Goal: Task Accomplishment & Management: Manage account settings

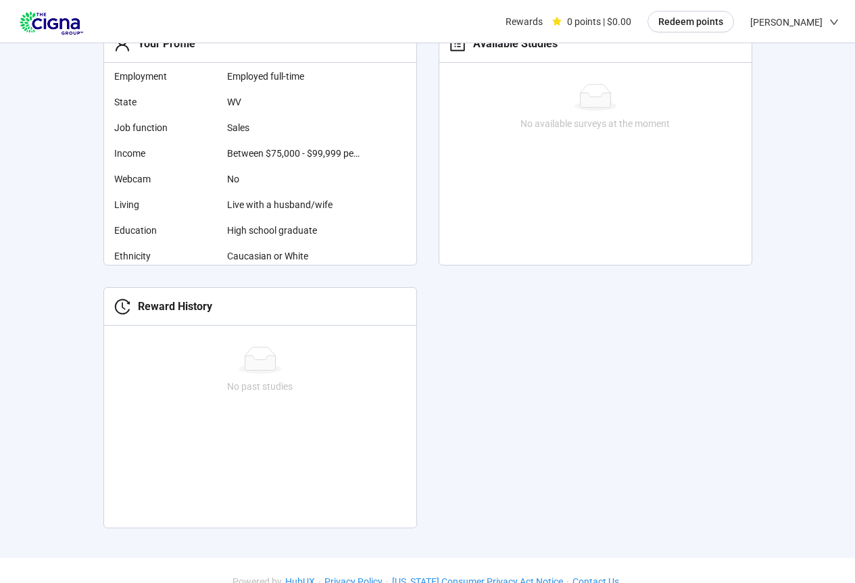
scroll to position [143, 0]
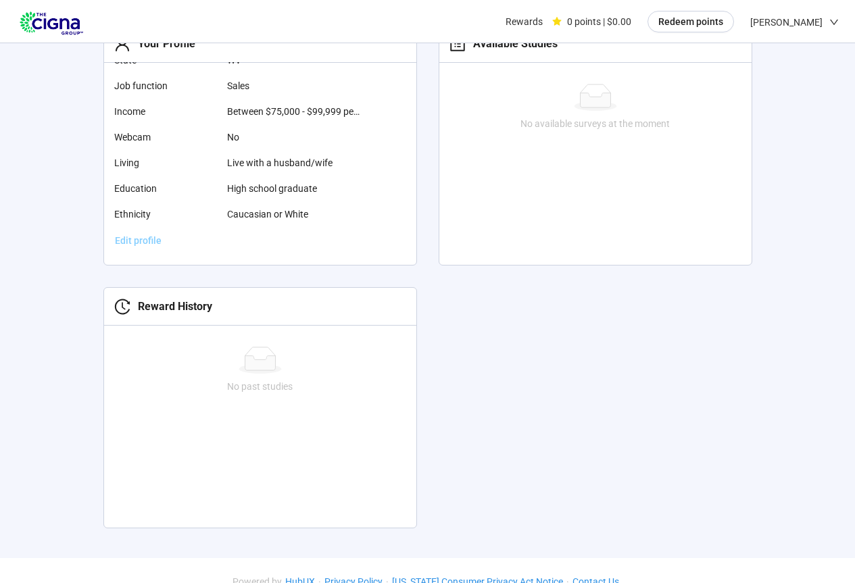
click at [130, 245] on span "Edit profile" at bounding box center [138, 240] width 47 height 15
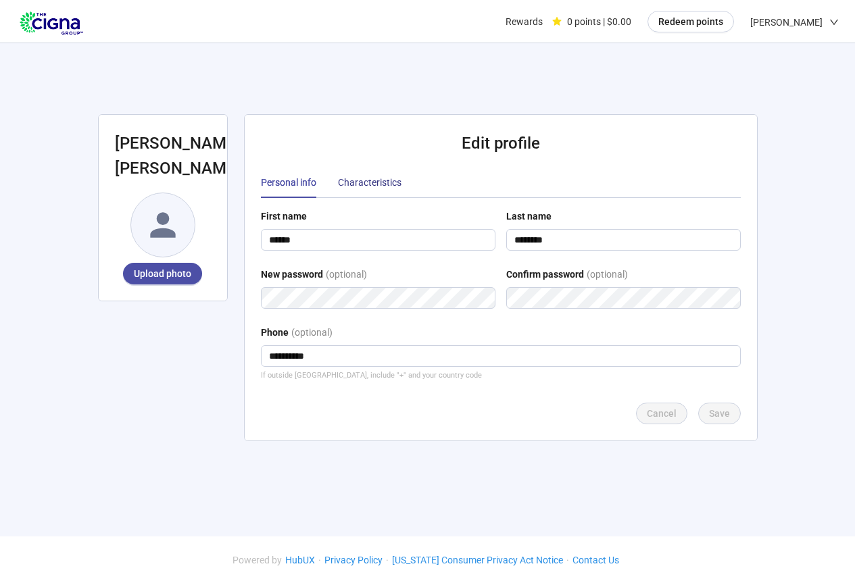
click at [383, 180] on div "Characteristics" at bounding box center [370, 182] width 64 height 15
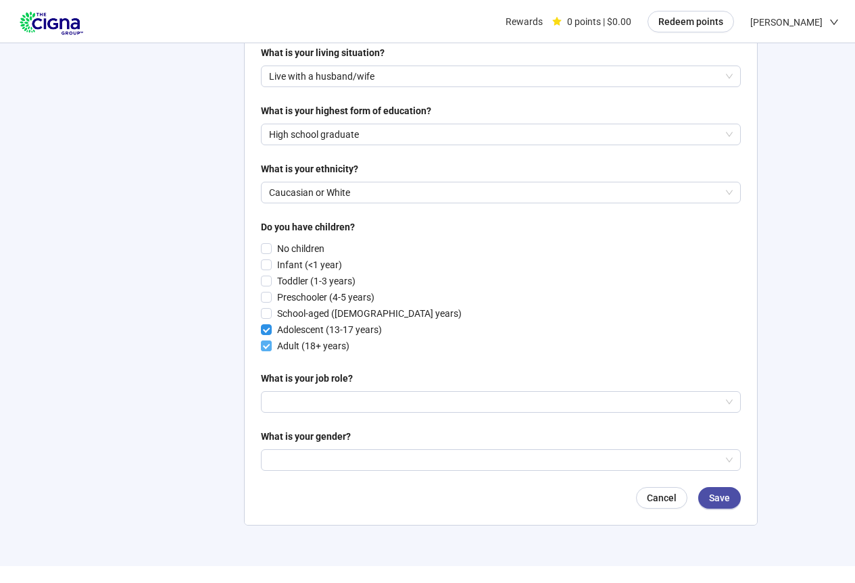
scroll to position [643, 0]
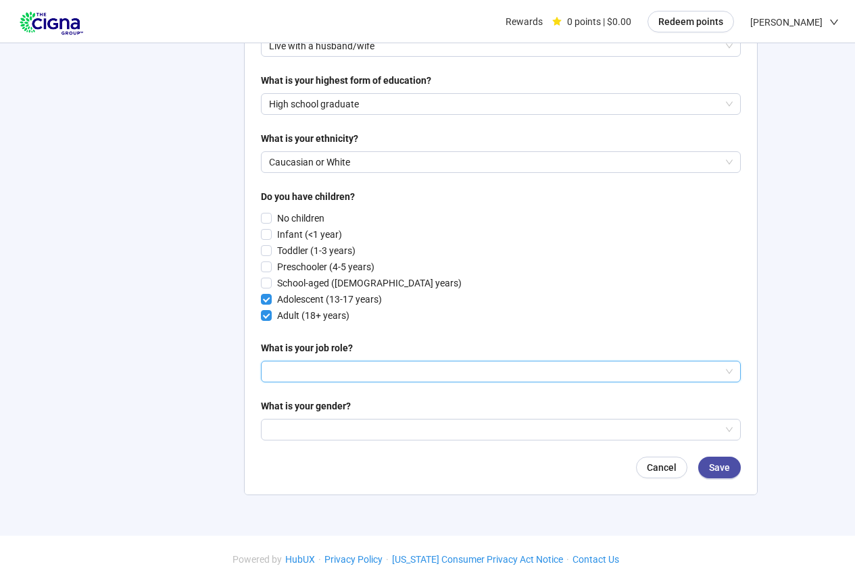
click at [343, 371] on input "search" at bounding box center [500, 371] width 463 height 20
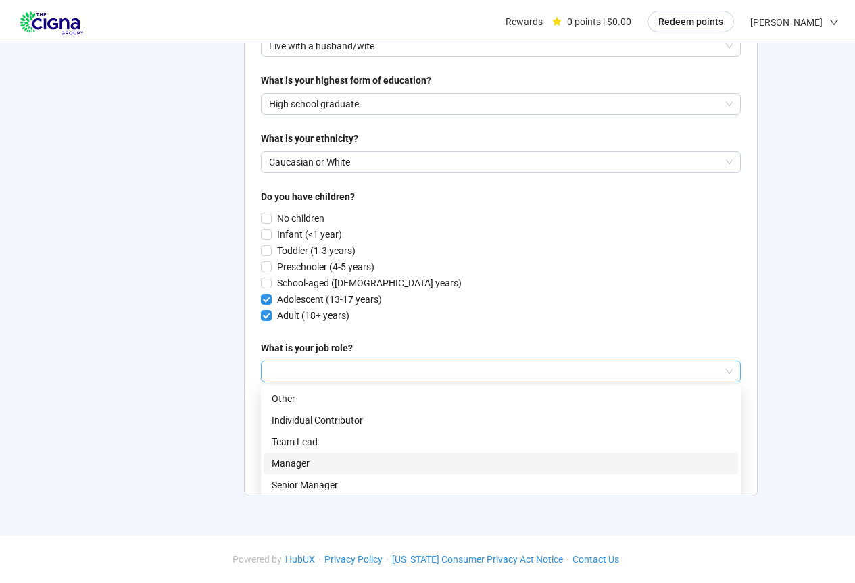
click at [325, 471] on div "Manager" at bounding box center [500, 464] width 474 height 22
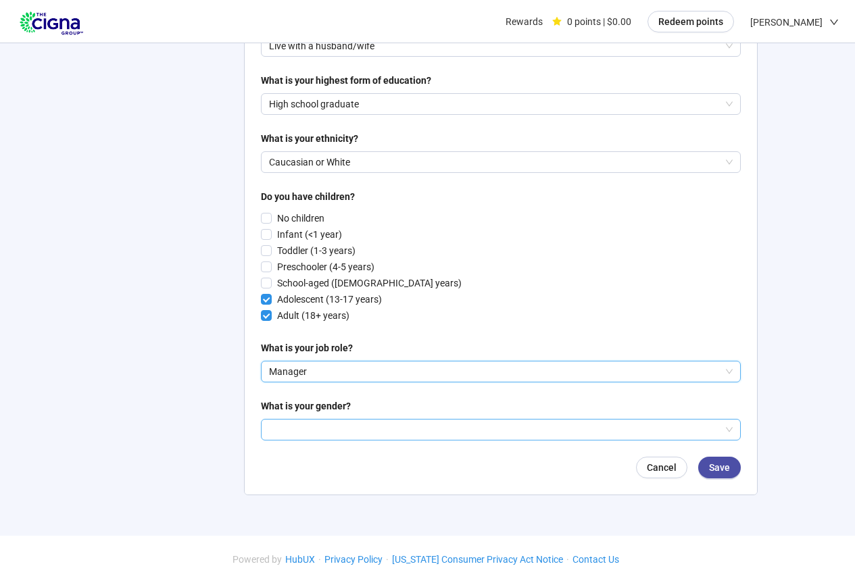
click at [339, 428] on input "search" at bounding box center [500, 430] width 463 height 20
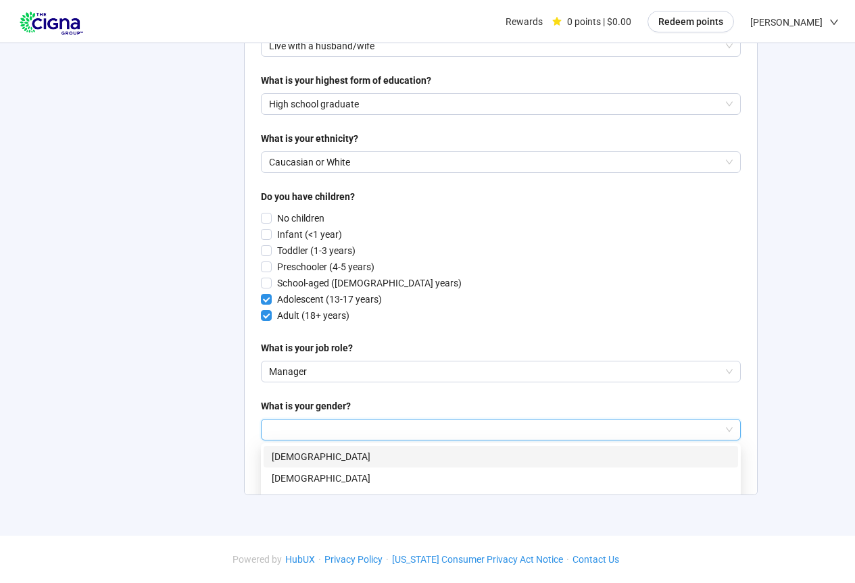
click at [322, 457] on p "[DEMOGRAPHIC_DATA]" at bounding box center [501, 456] width 458 height 15
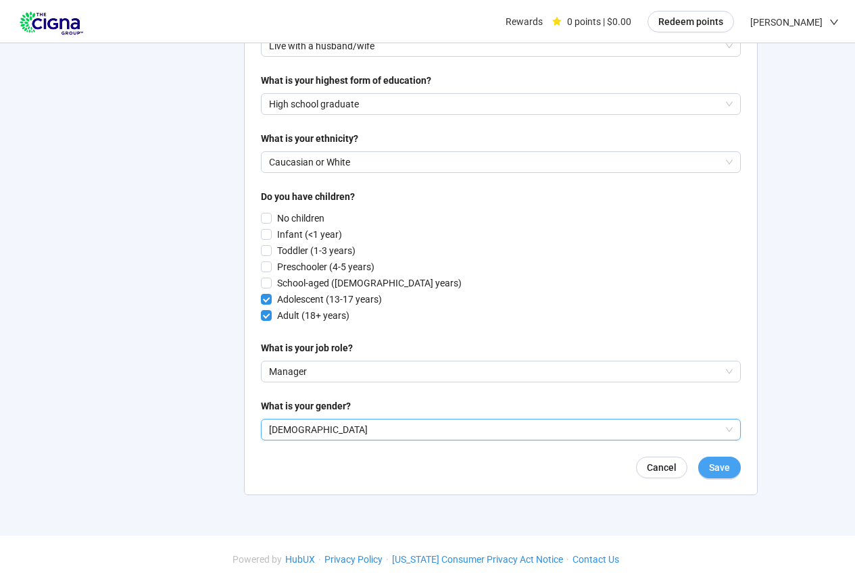
click at [718, 473] on span "Save" at bounding box center [719, 467] width 21 height 15
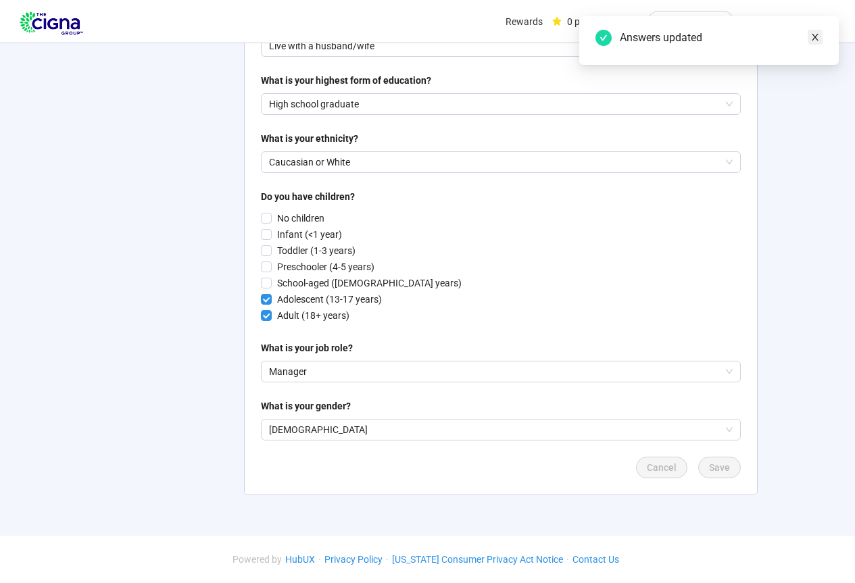
click at [816, 33] on icon "close" at bounding box center [814, 36] width 9 height 9
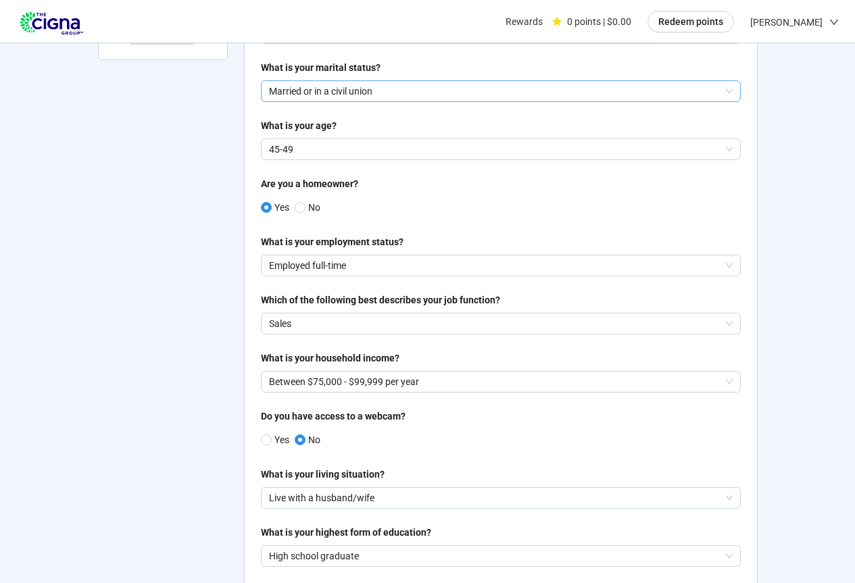
scroll to position [0, 0]
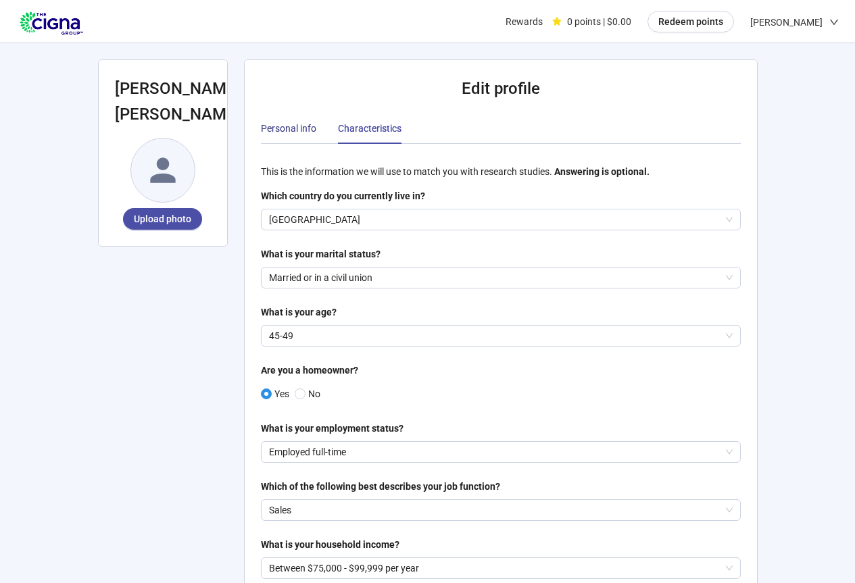
click at [281, 130] on div "Personal info" at bounding box center [288, 128] width 55 height 15
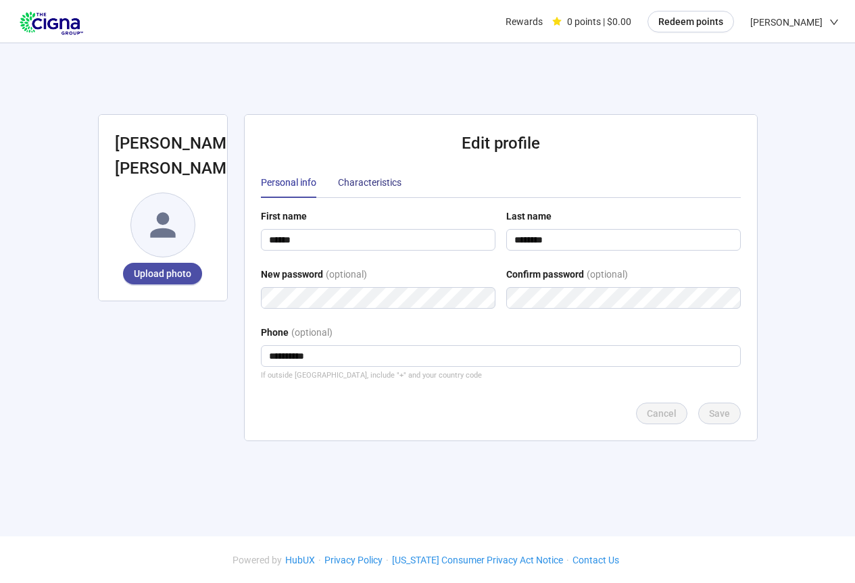
click at [386, 178] on div "Characteristics" at bounding box center [370, 182] width 64 height 15
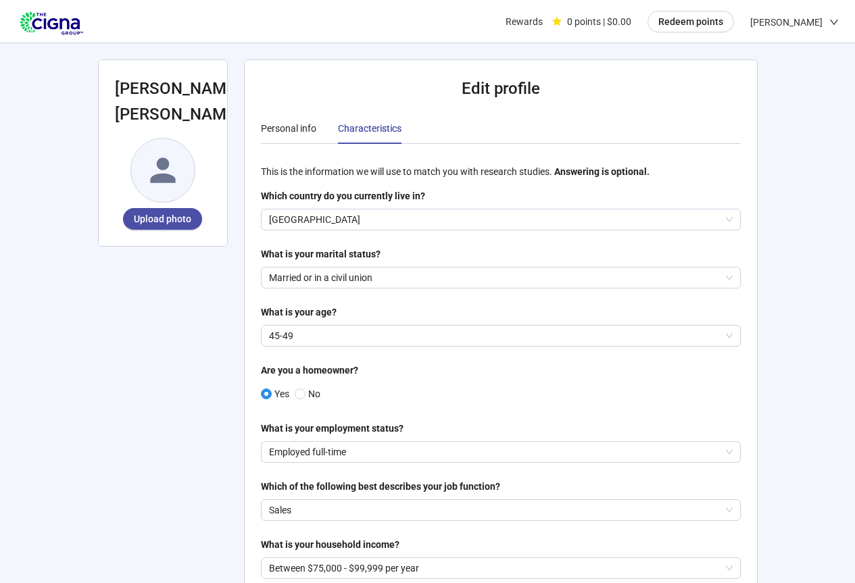
click at [42, 19] on img at bounding box center [51, 21] width 70 height 37
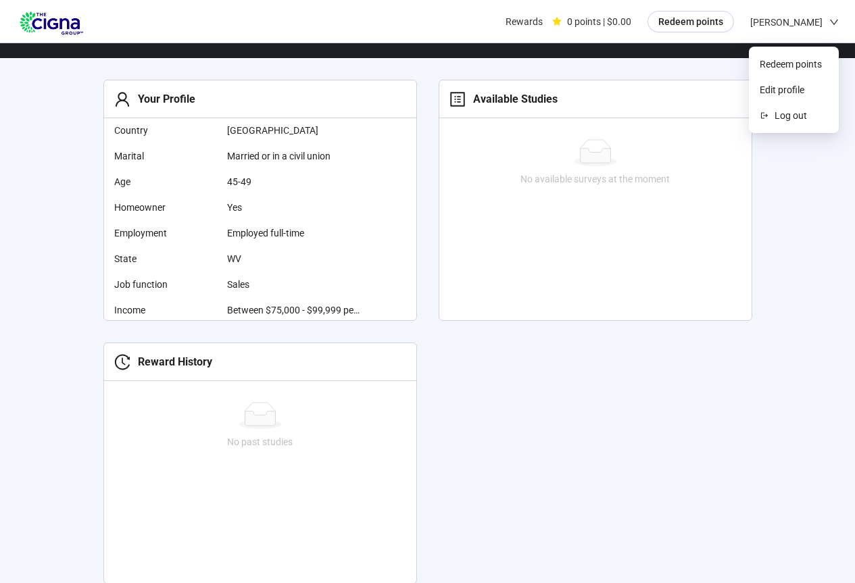
click at [832, 22] on icon "down" at bounding box center [834, 22] width 8 height 5
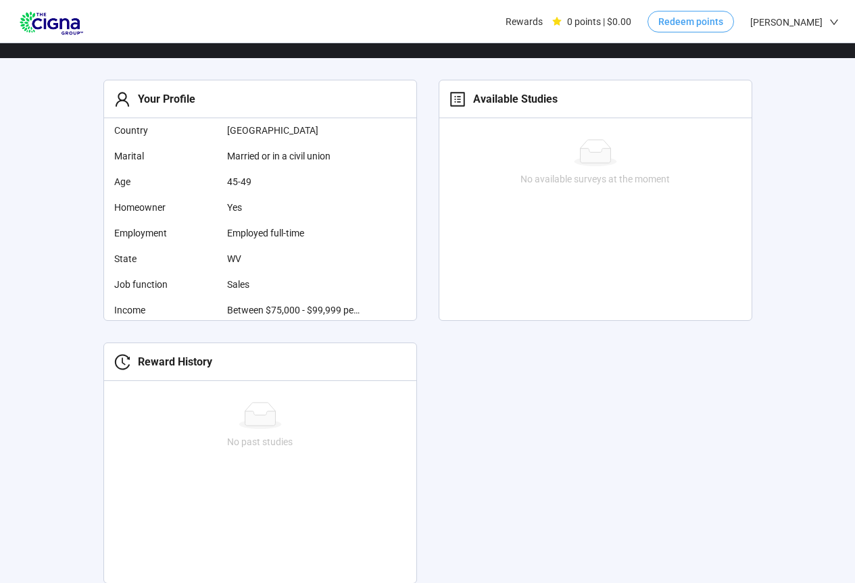
click at [676, 22] on span "Redeem points" at bounding box center [690, 21] width 65 height 15
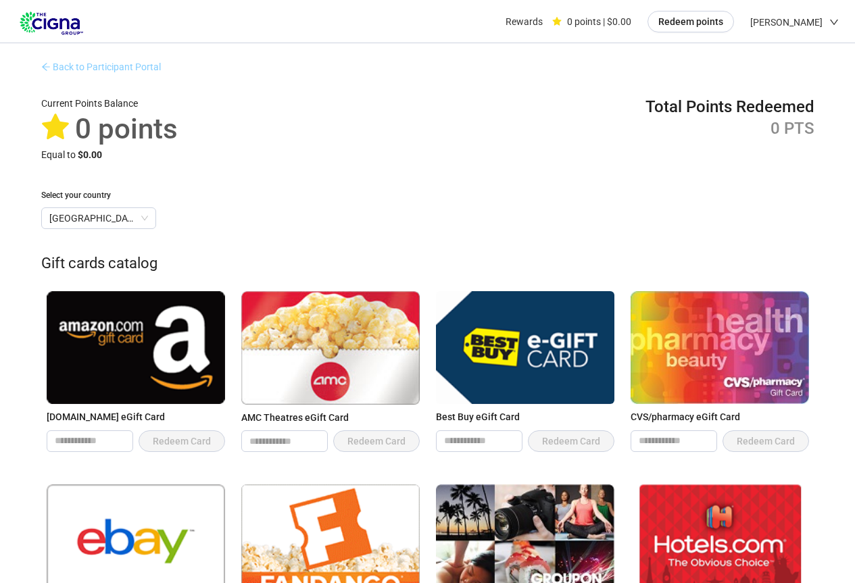
click at [85, 65] on link "Back to Participant Portal" at bounding box center [101, 66] width 120 height 11
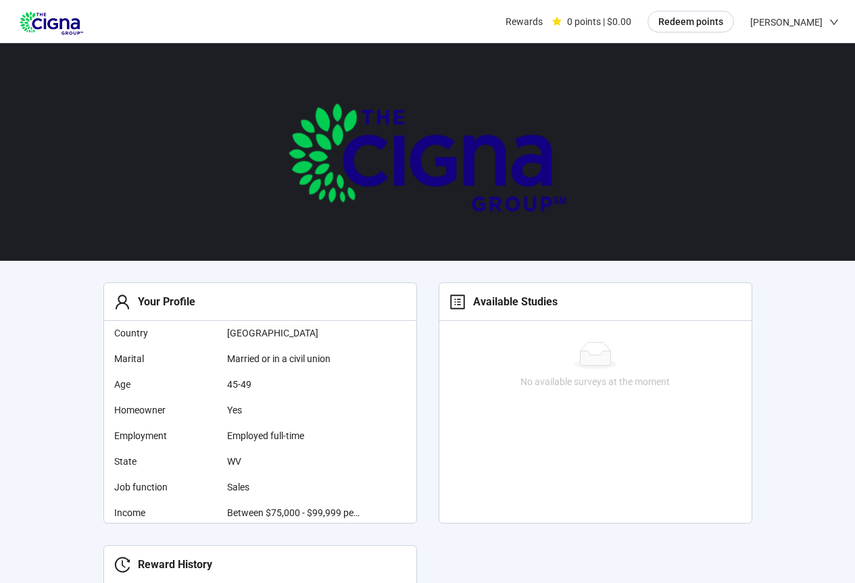
click at [52, 23] on img at bounding box center [51, 21] width 70 height 37
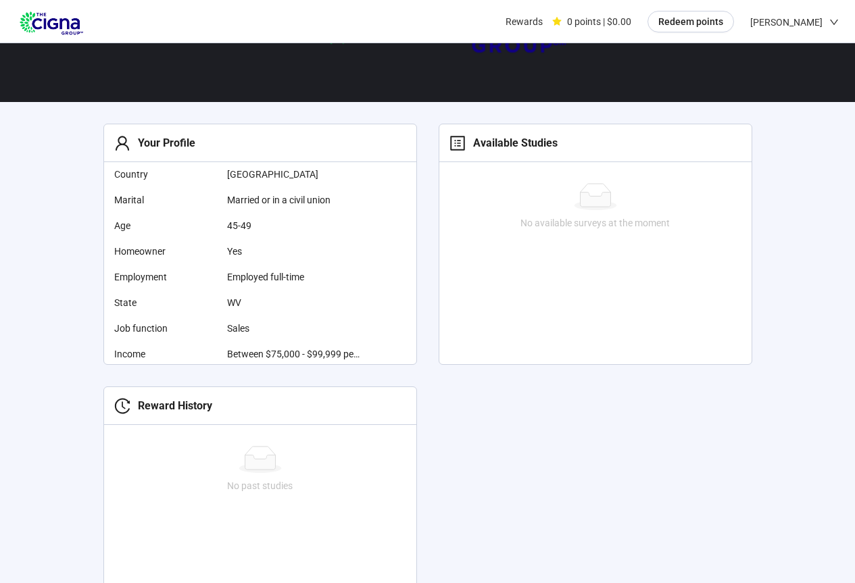
scroll to position [135, 0]
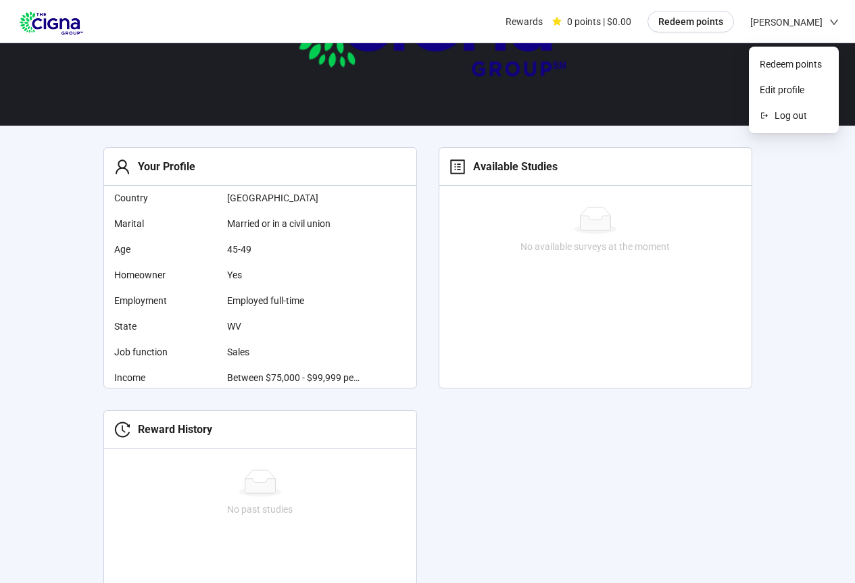
click at [822, 19] on div "[PERSON_NAME]" at bounding box center [794, 22] width 88 height 44
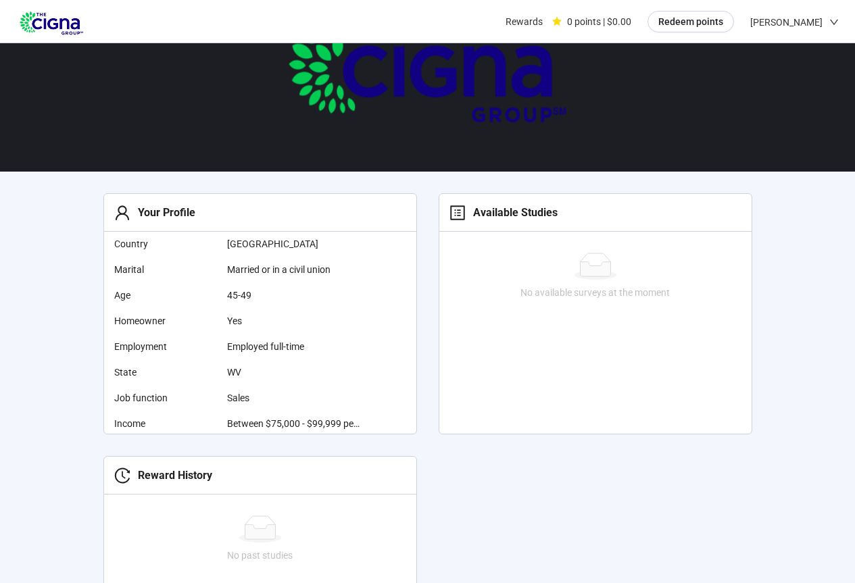
scroll to position [68, 0]
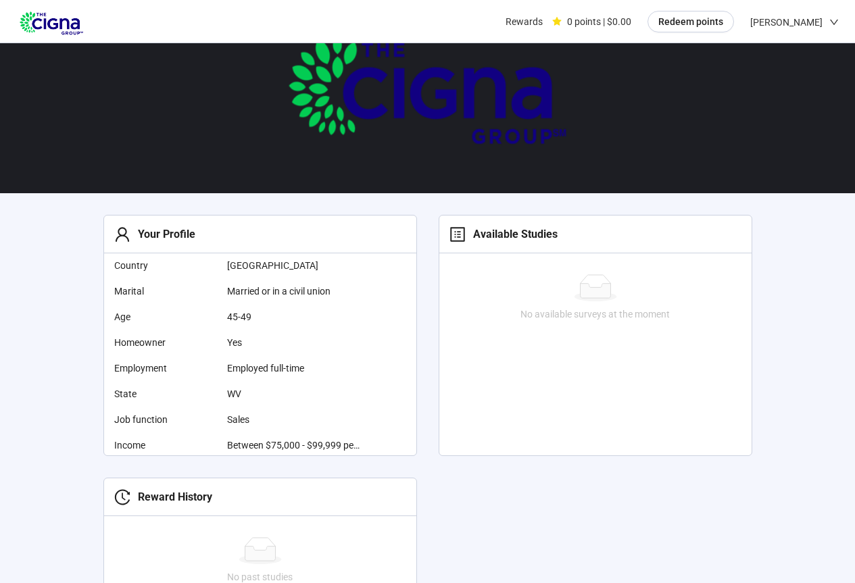
click at [40, 20] on img at bounding box center [51, 21] width 70 height 37
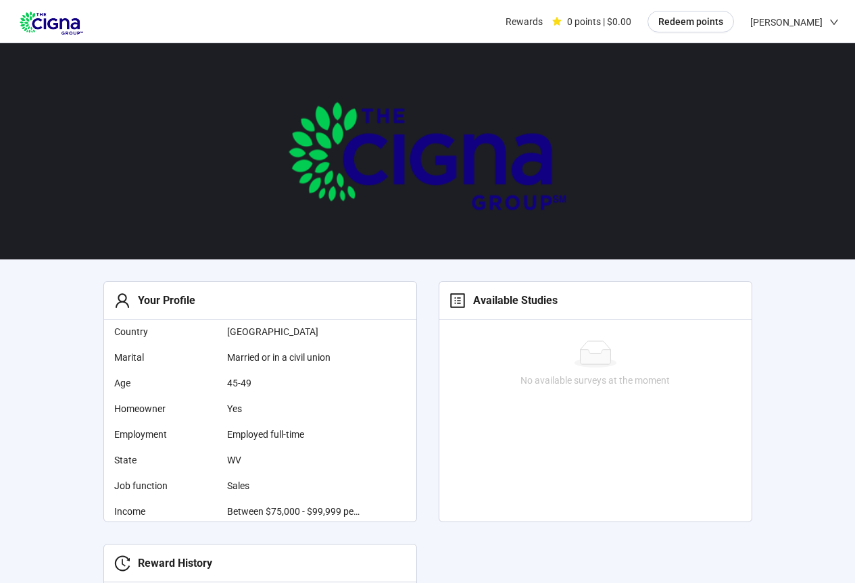
scroll to position [0, 0]
